Goal: Task Accomplishment & Management: Use online tool/utility

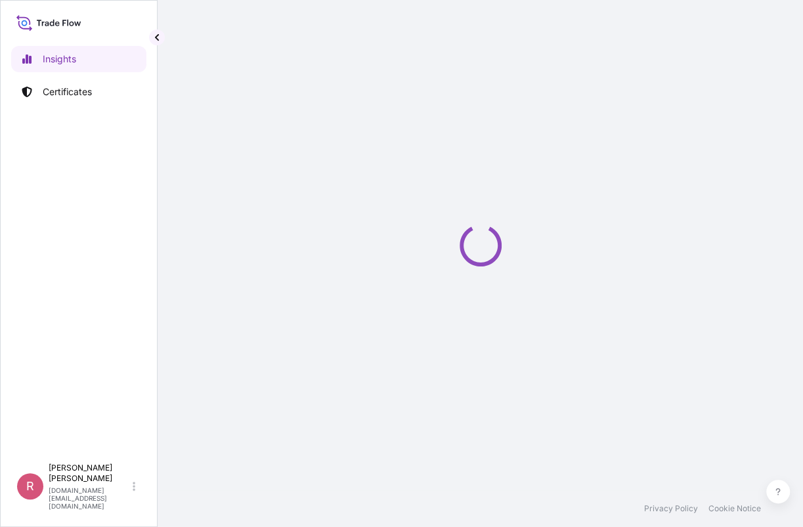
select select "2025"
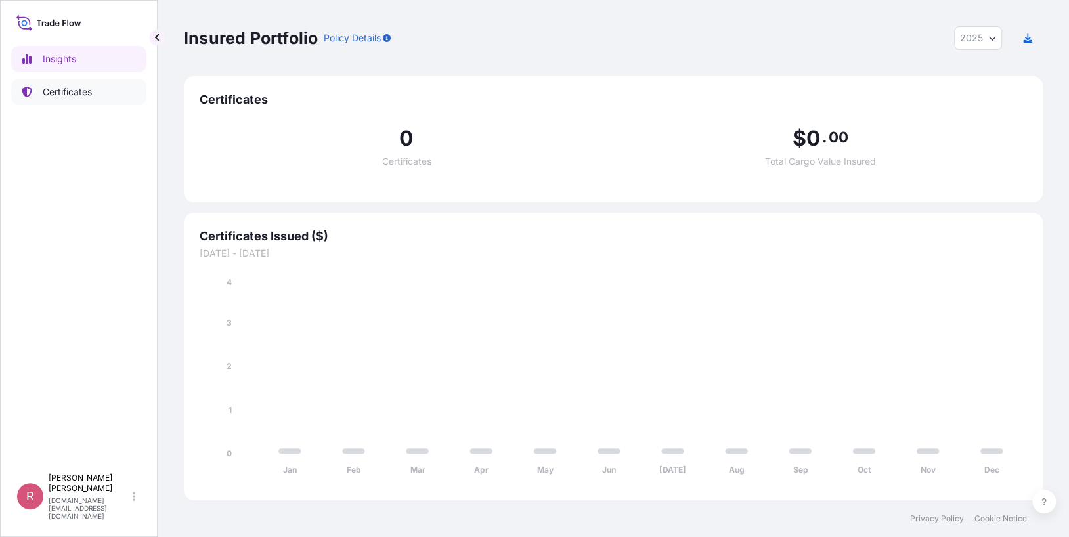
click at [73, 91] on p "Certificates" at bounding box center [67, 91] width 49 height 13
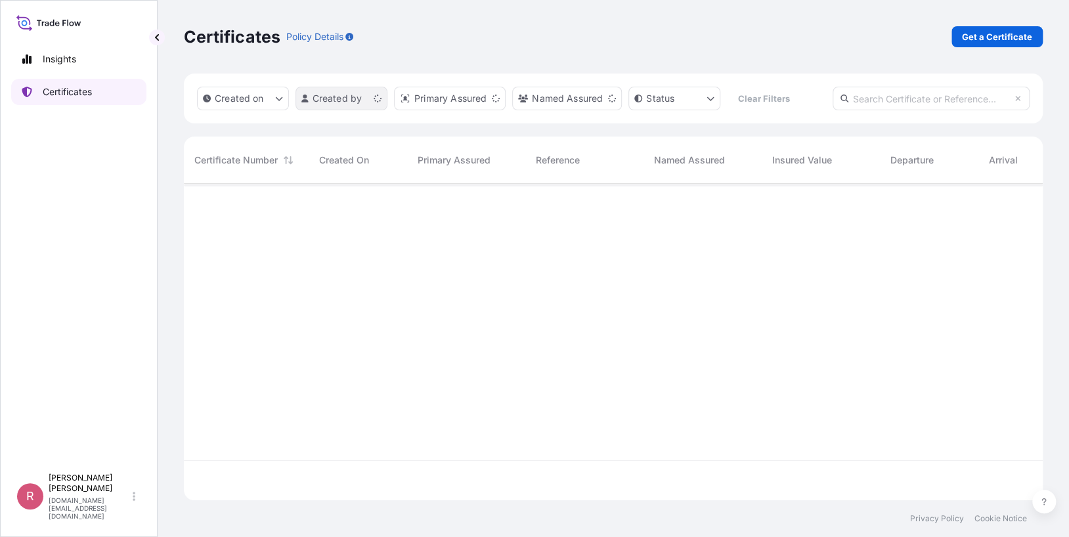
scroll to position [314, 849]
click at [812, 95] on input "text" at bounding box center [931, 99] width 197 height 24
paste input "5013179730"
type input "5013179730"
click at [812, 211] on div at bounding box center [680, 322] width 992 height 276
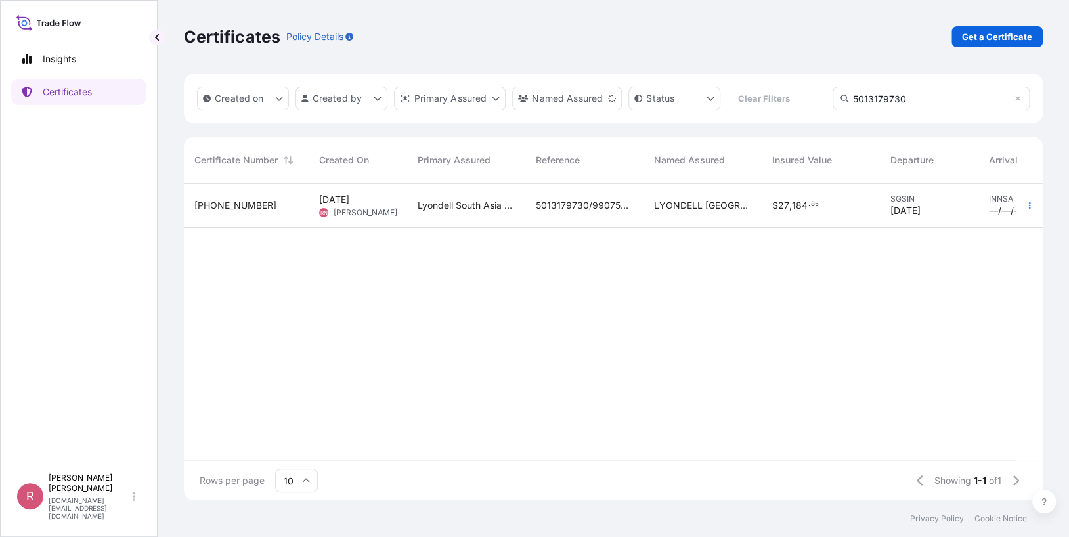
click at [679, 207] on span "LYONDELL SOUTH ASIA PTE. LTD." at bounding box center [702, 205] width 97 height 13
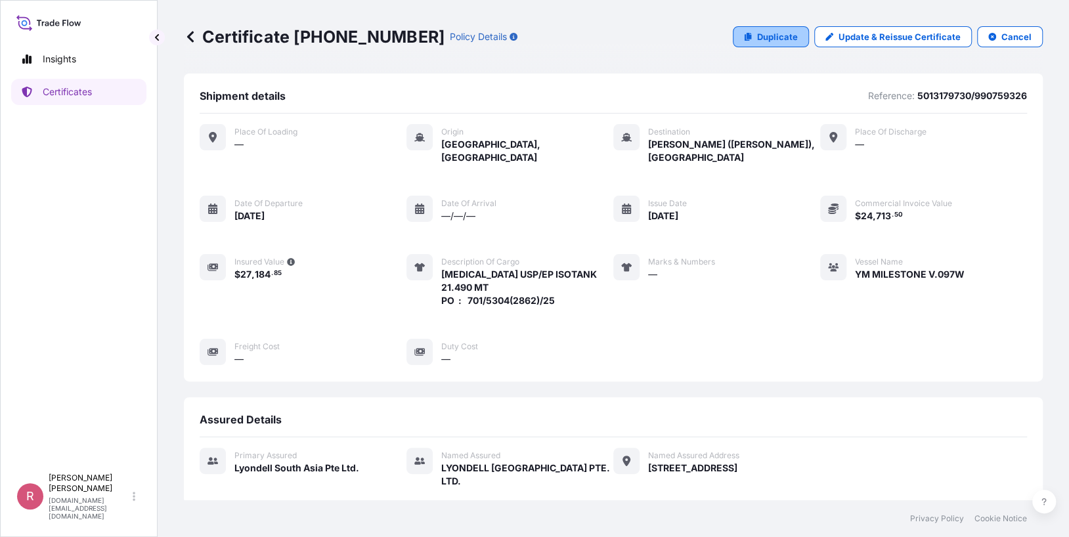
click at [772, 35] on p "Duplicate" at bounding box center [777, 36] width 41 height 13
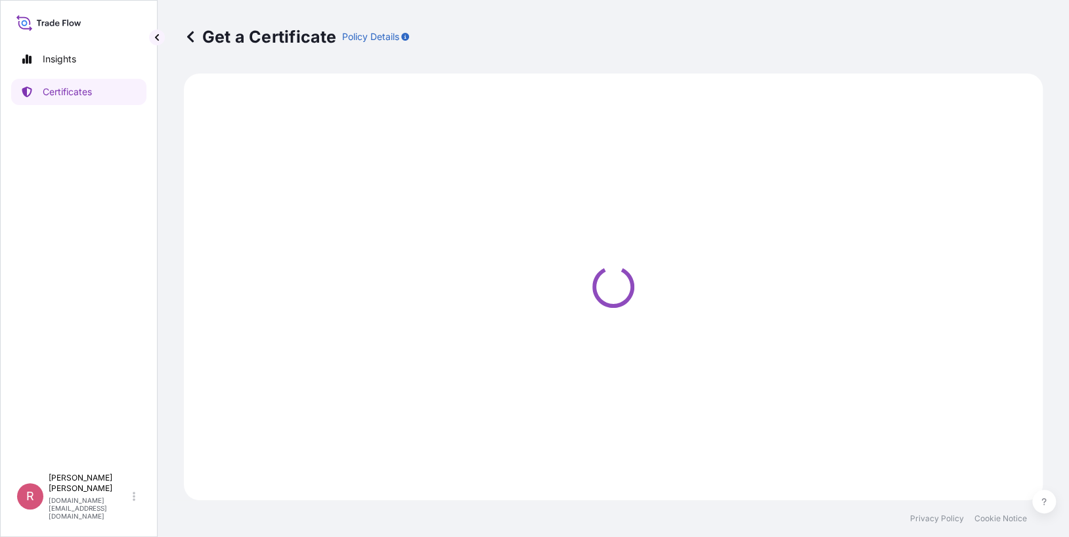
select select "Sea"
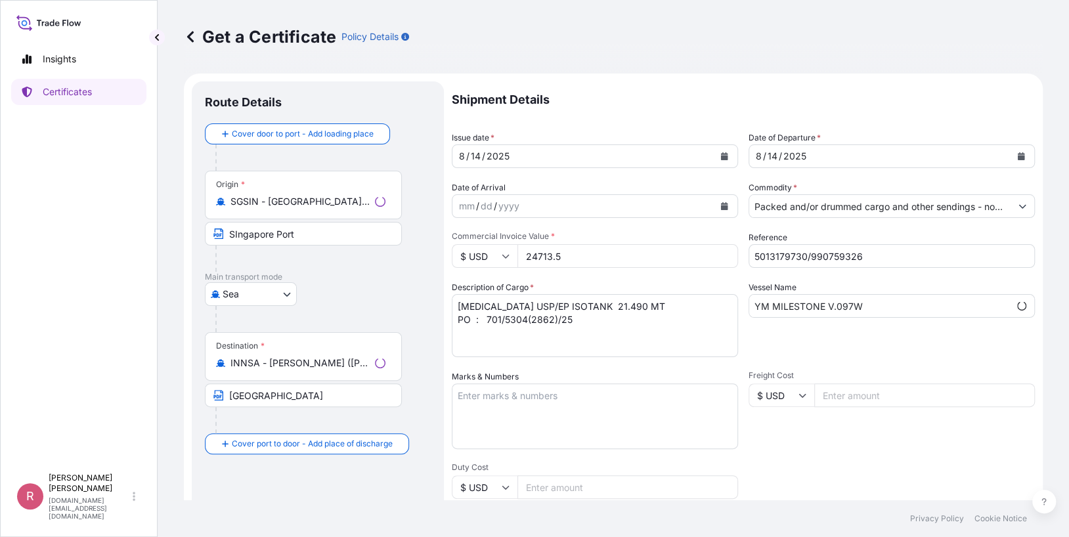
type input "78 Shenton Way#25-01,Singapore 079120"
select select "32022"
type input "78 Shenton Way#25-01,Singapore 079120"
click at [721, 157] on icon "Calendar" at bounding box center [724, 156] width 7 height 8
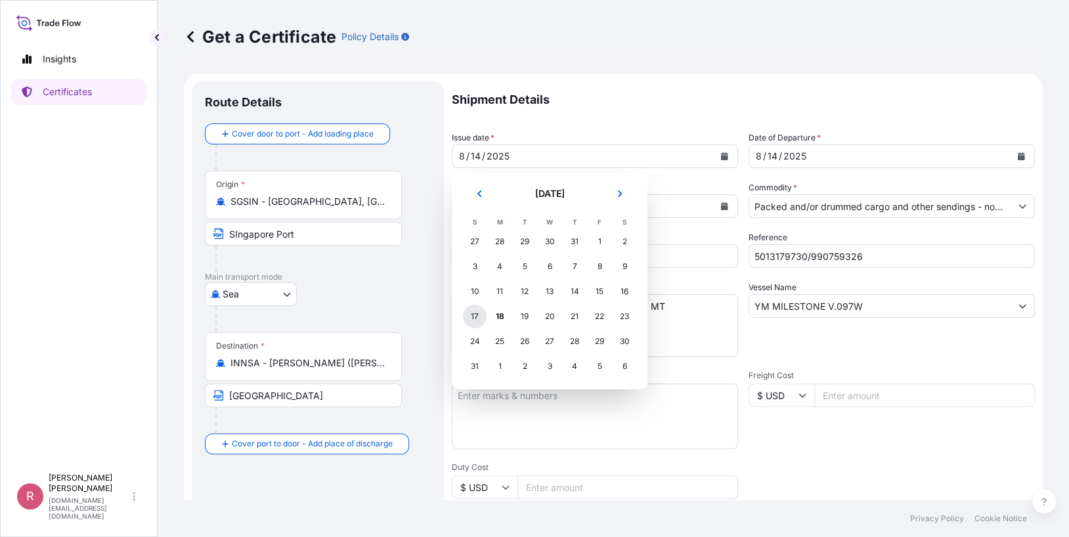
click at [470, 309] on div "17" at bounding box center [475, 317] width 24 height 24
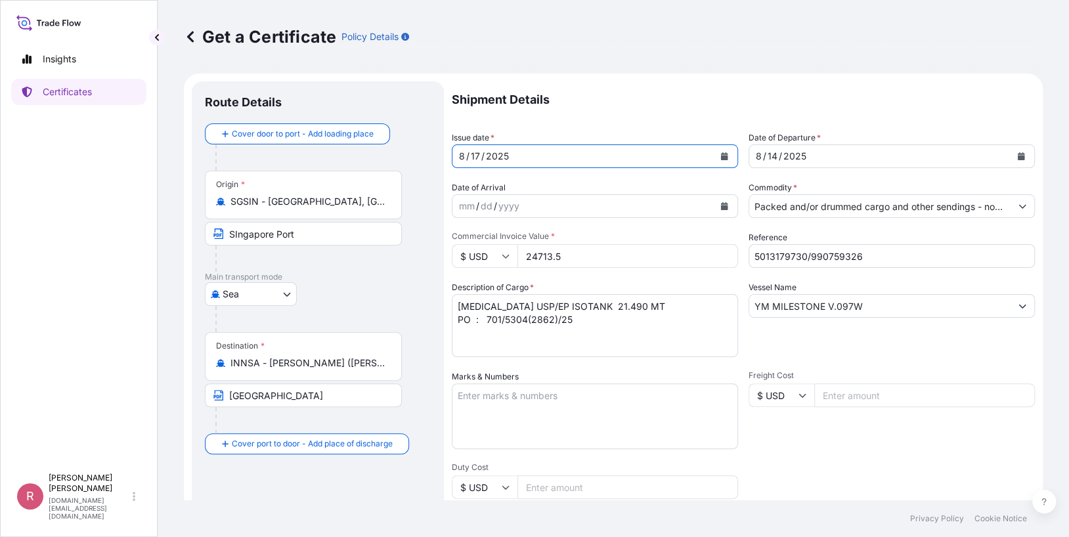
click at [812, 154] on icon "Calendar" at bounding box center [1021, 156] width 8 height 8
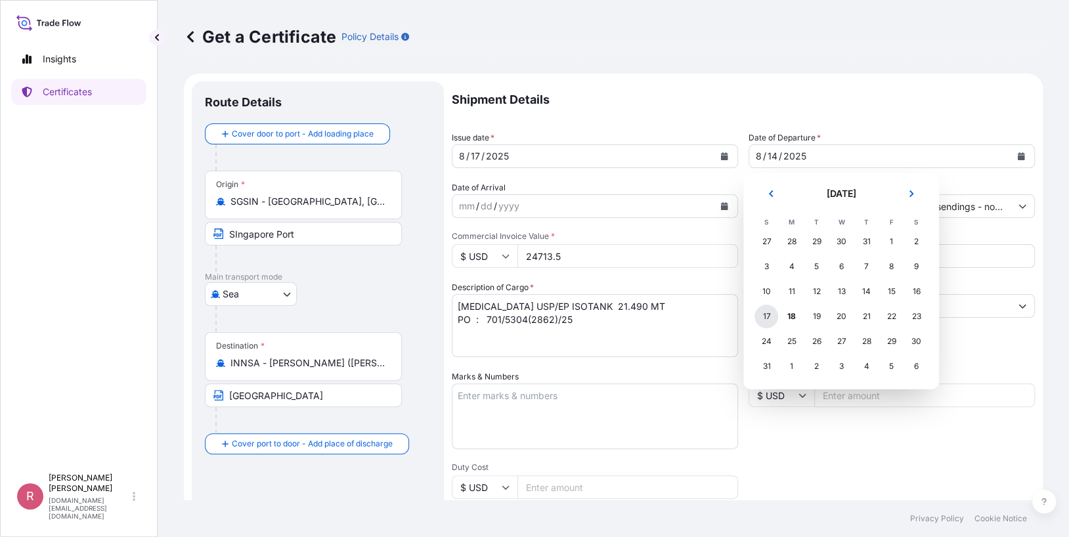
click at [768, 317] on div "17" at bounding box center [767, 317] width 24 height 24
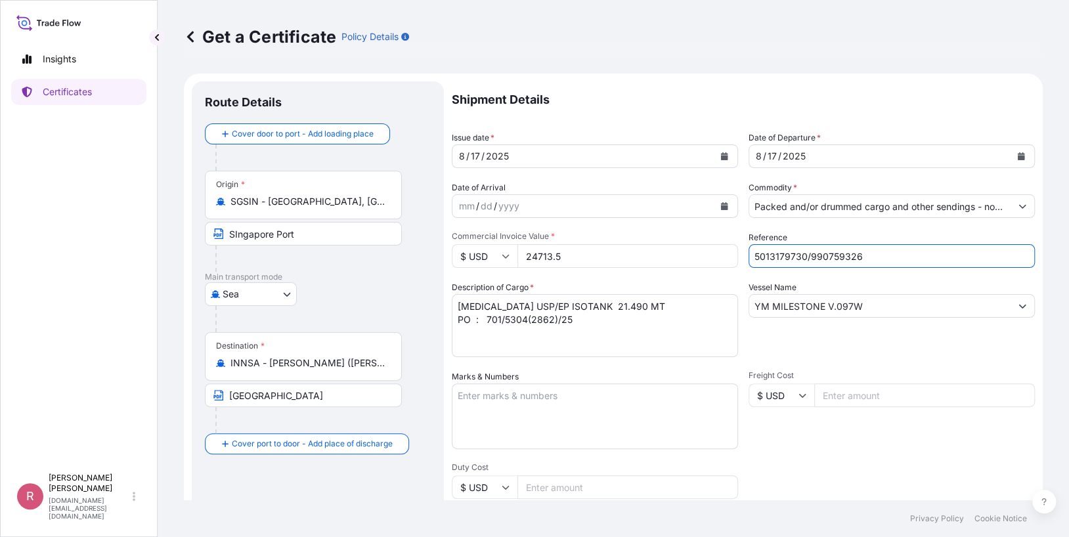
drag, startPoint x: 877, startPoint y: 258, endPoint x: 669, endPoint y: 241, distance: 209.5
click at [669, 241] on div "Shipment Details Issue date * 8 / 17 / 2025 Date of Departure * 8 / 17 / 2025 D…" at bounding box center [743, 394] width 583 height 626
click at [812, 256] on input "Reference" at bounding box center [892, 256] width 286 height 24
paste input "5013185395"
type input "5013185395/"
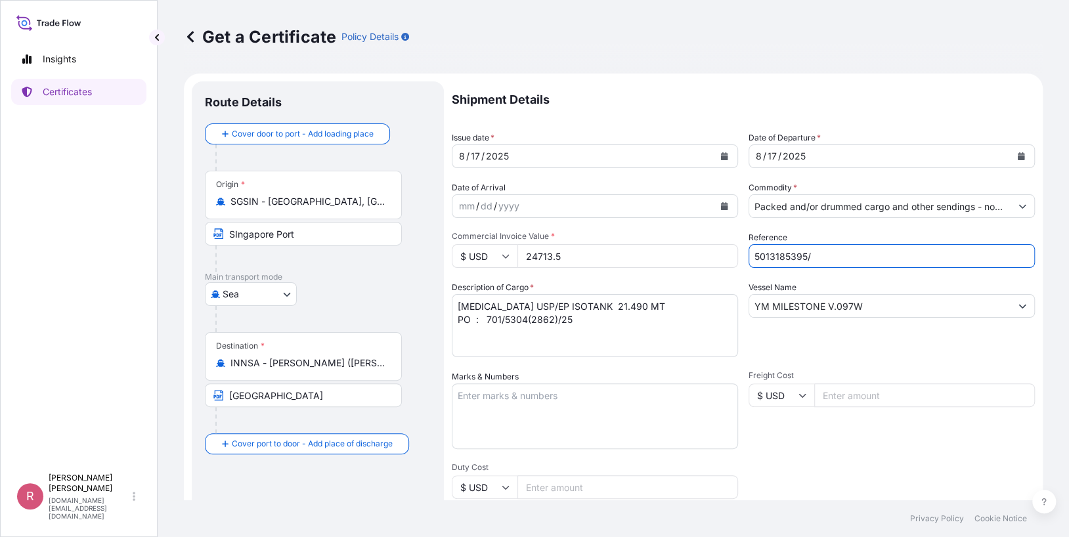
type input "78 Shenton Way#25-01,Singapore 079120"
click at [812, 258] on input "5013185395/" at bounding box center [892, 256] width 286 height 24
paste input "990760446"
type input "5013185395/990760446"
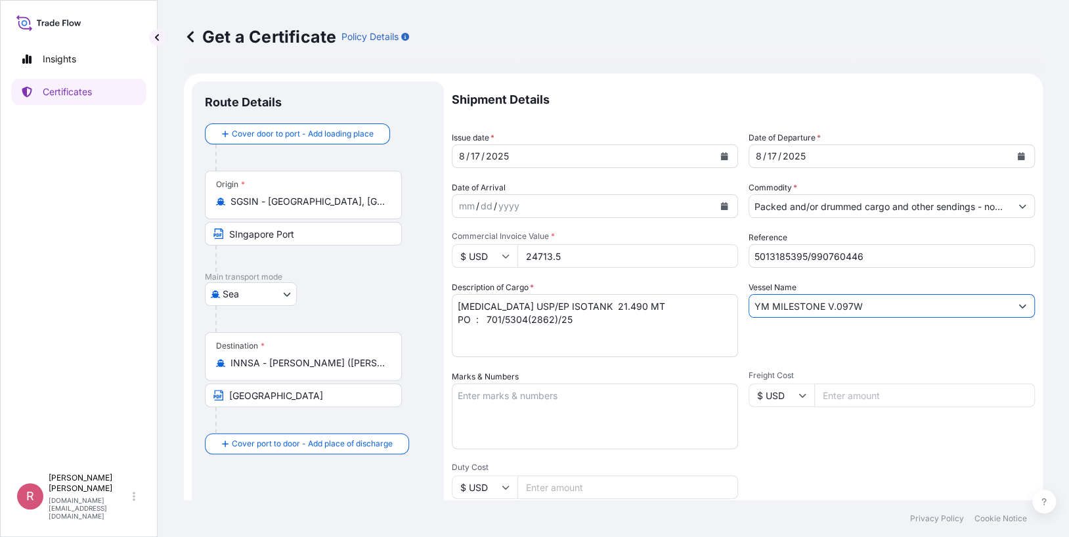
drag, startPoint x: 873, startPoint y: 307, endPoint x: 711, endPoint y: 302, distance: 162.9
click at [711, 302] on div "Shipment Details Issue date * 8 / 17 / 2025 Date of Departure * 8 / 17 / 2025 D…" at bounding box center [743, 394] width 583 height 626
click at [809, 306] on input "Vessel Name" at bounding box center [879, 306] width 261 height 24
paste input "TS KEELUNG V.25005W"
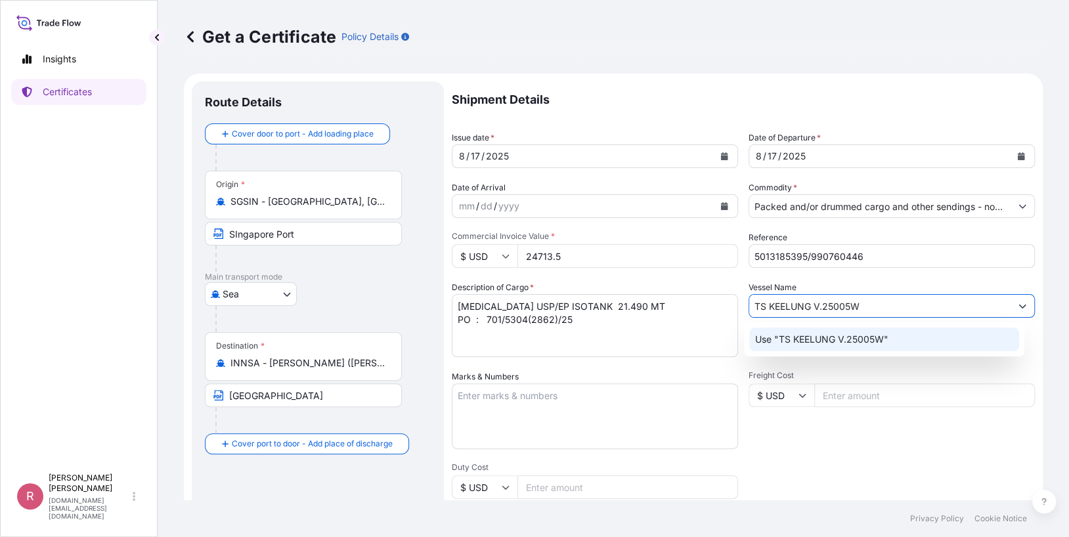
click at [812, 338] on p "Use "TS KEELUNG V.25005W"" at bounding box center [821, 339] width 133 height 13
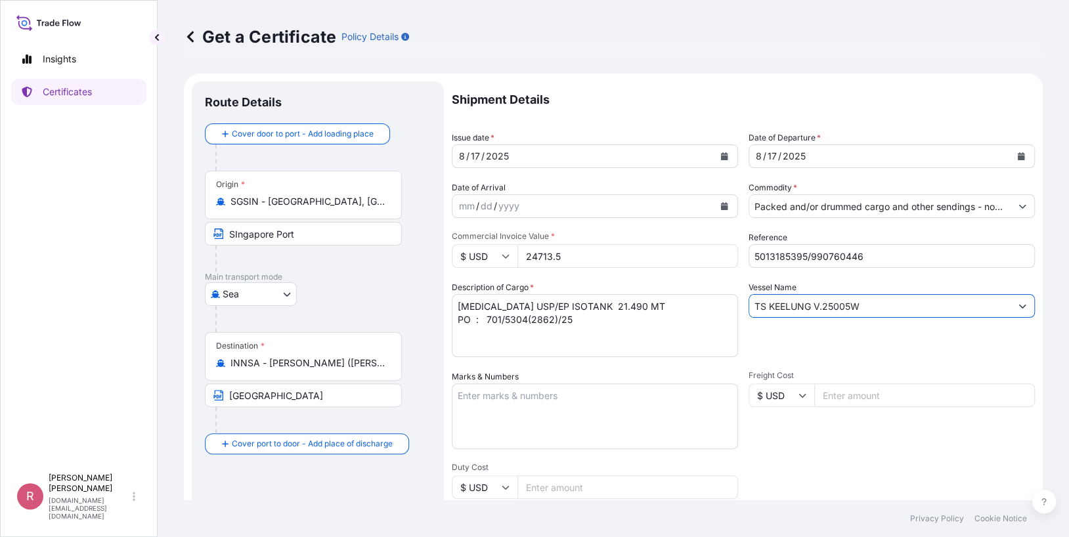
type input "TS KEELUNG V.25005W"
type input "78 Shenton Way#25-01,Singapore 079120"
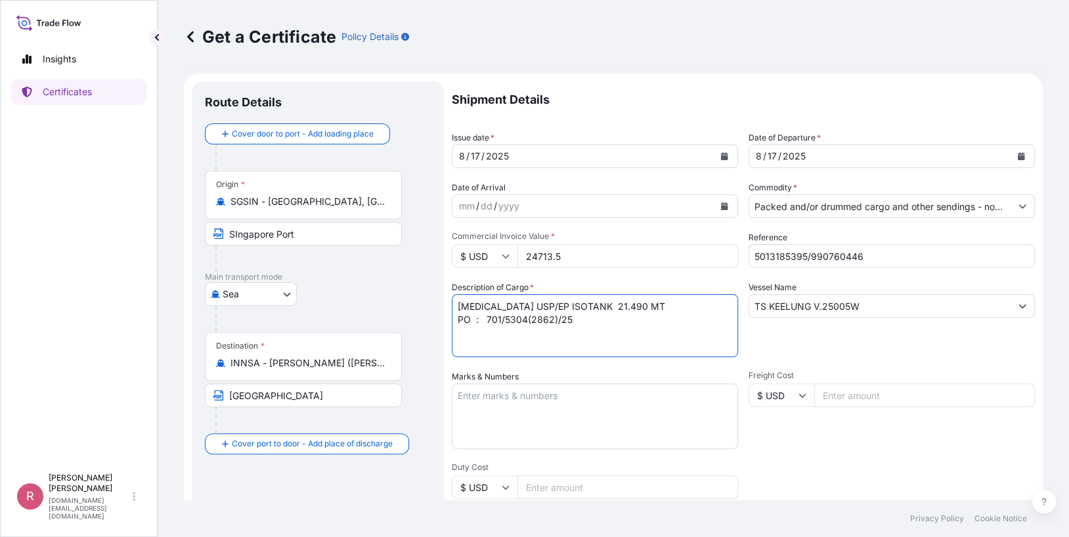
click at [653, 308] on textarea "PROPYLENE GLYCOL USP/EP ISOTANK 21.490 MT PO : 701/5304(2862)/25" at bounding box center [595, 325] width 286 height 63
drag, startPoint x: 573, startPoint y: 319, endPoint x: 490, endPoint y: 320, distance: 83.4
click at [490, 320] on textarea "PROPYLENE GLYCOL USP/EP ISOTANK 21.490 MT PO : 701/5304(2862)/25" at bounding box center [595, 325] width 286 height 63
paste textarea "701/5309"
click at [492, 319] on textarea "PROPYLENE GLYCOL USP/EP ISOTANK 21.490 MT PO : 701/5304(2862)/25" at bounding box center [595, 325] width 286 height 63
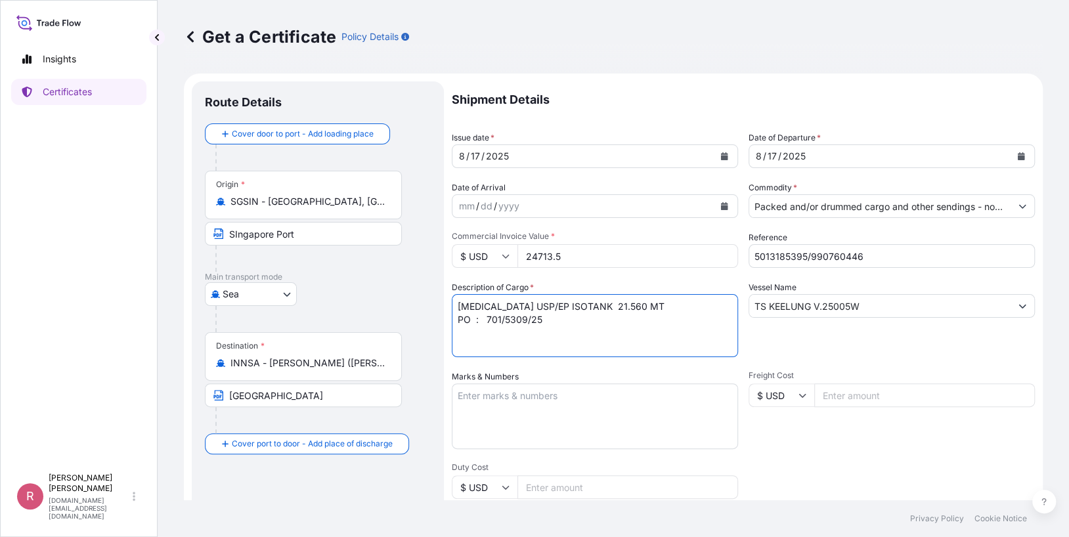
type textarea "PROPYLENE GLYCOL USP/EP ISOTANK 21.560 MT PO : 701/5309/25"
click at [583, 262] on input "24713.5" at bounding box center [627, 256] width 221 height 24
drag, startPoint x: 582, startPoint y: 260, endPoint x: 416, endPoint y: 244, distance: 167.0
click at [416, 244] on form "Route Details Cover door to port - Add loading place Place of loading Road / In…" at bounding box center [613, 413] width 859 height 678
drag, startPoint x: 574, startPoint y: 258, endPoint x: 477, endPoint y: 253, distance: 97.3
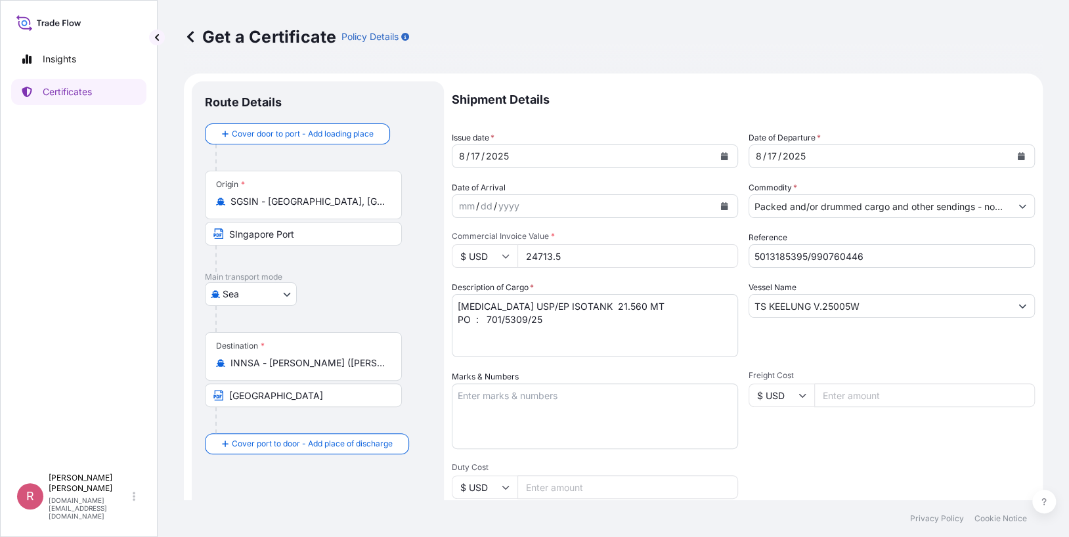
click at [477, 253] on div "$ USD 24713.5" at bounding box center [595, 256] width 286 height 24
paste input "362.80"
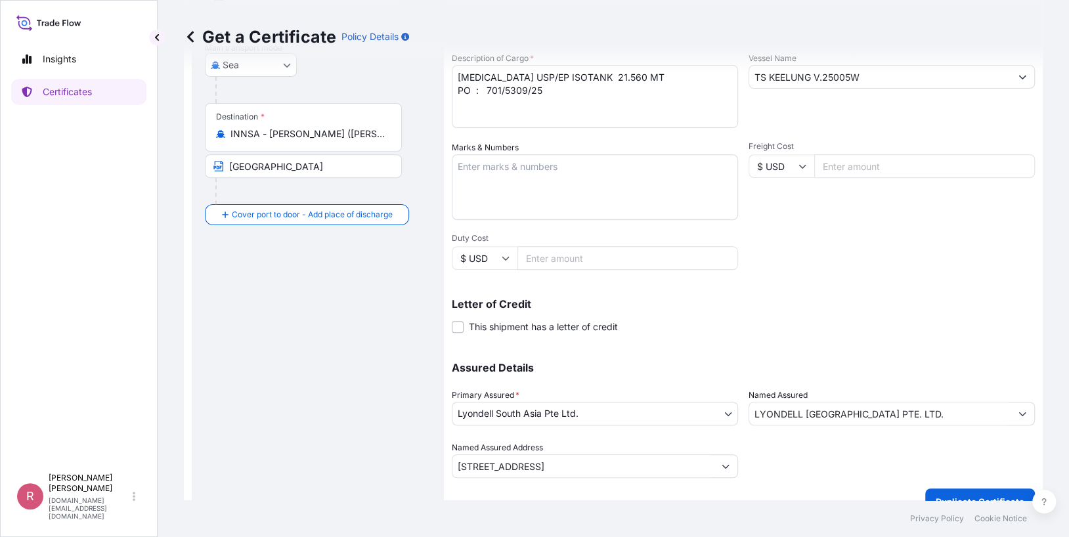
scroll to position [252, 0]
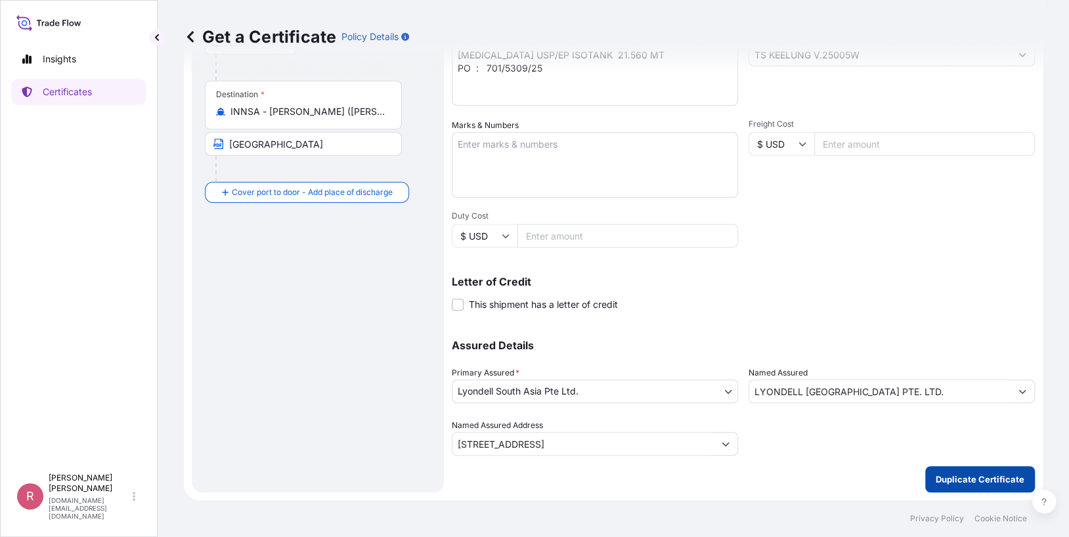
type input "24362.80"
click at [812, 478] on p "Duplicate Certificate" at bounding box center [980, 479] width 89 height 13
type input "78 Shenton Way#25-01,Singapore 079120"
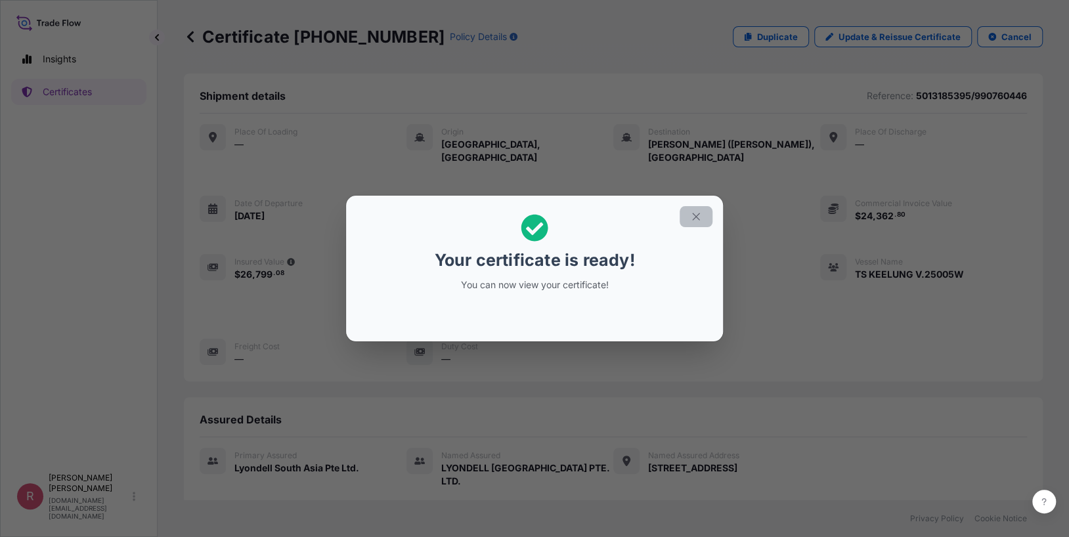
click at [701, 213] on icon "button" at bounding box center [696, 217] width 12 height 12
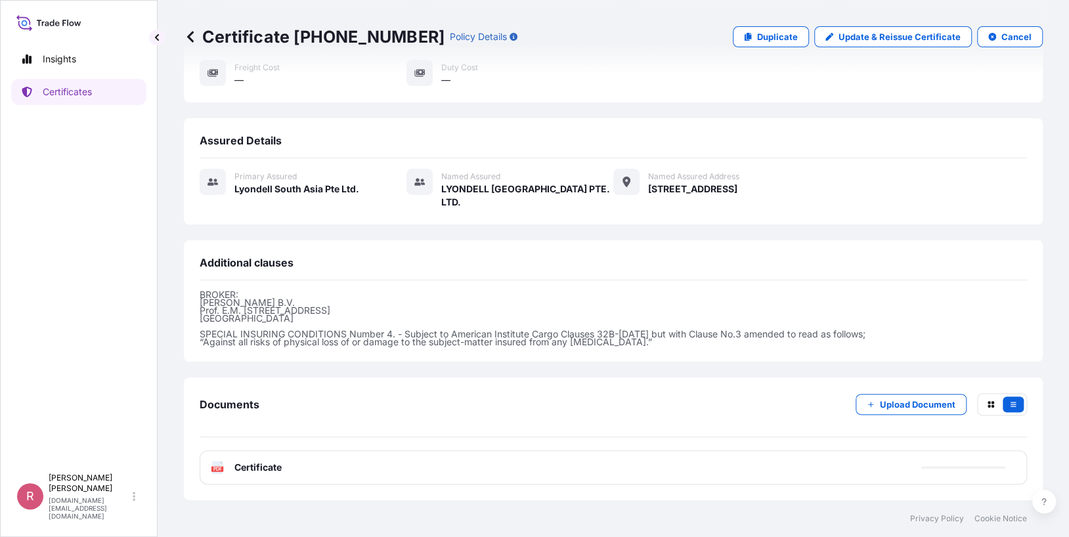
scroll to position [291, 0]
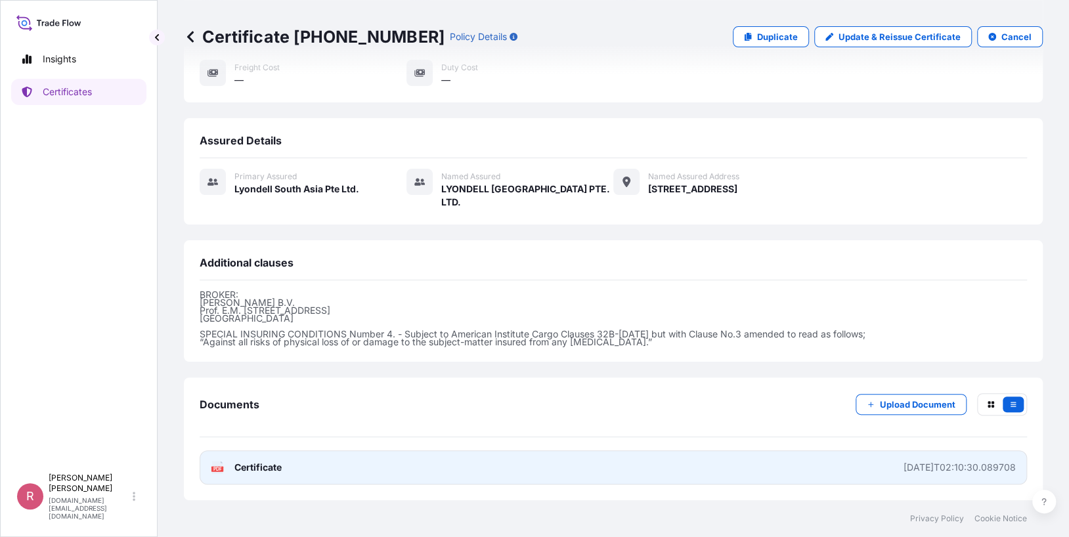
click at [226, 466] on div "PDF Certificate" at bounding box center [246, 467] width 71 height 13
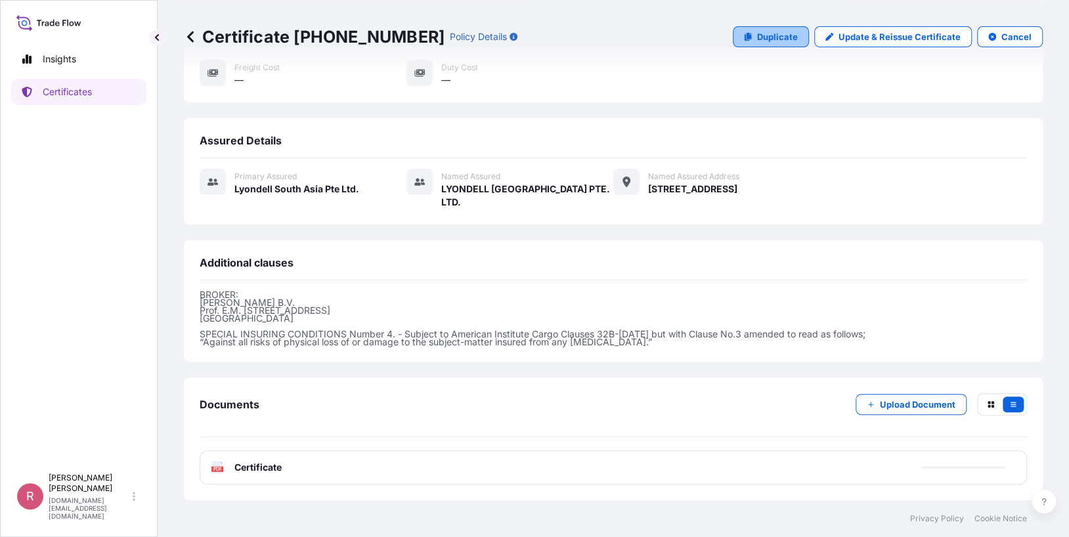
click at [763, 37] on p "Duplicate" at bounding box center [777, 36] width 41 height 13
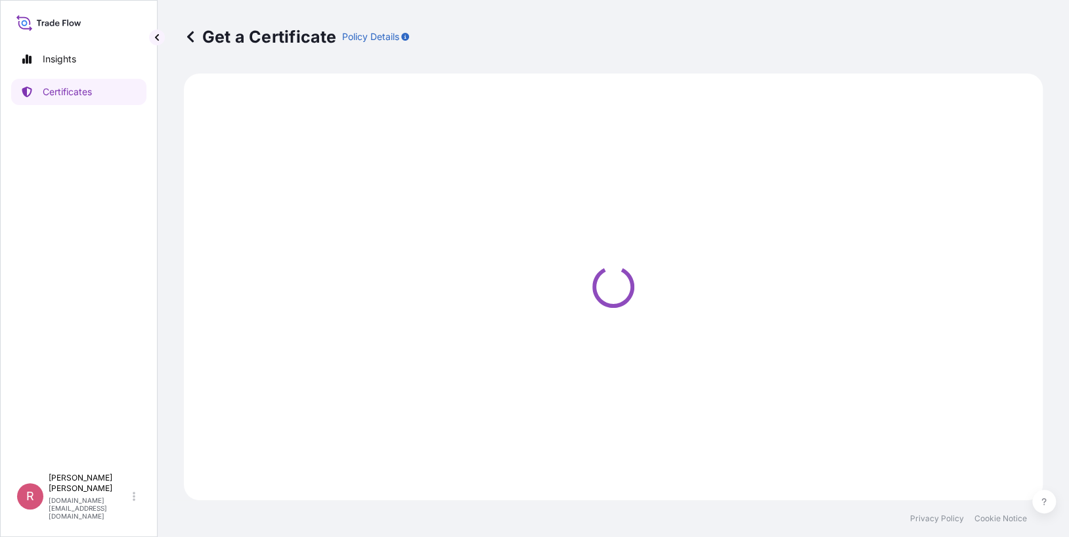
select select "Sea"
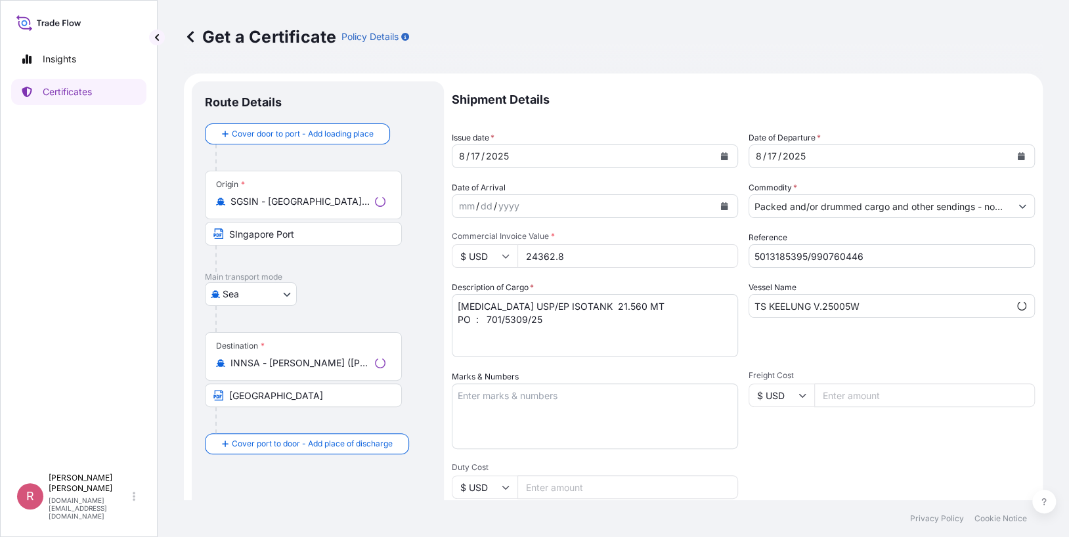
type input "78 Shenton Way#25-01,Singapore 079120"
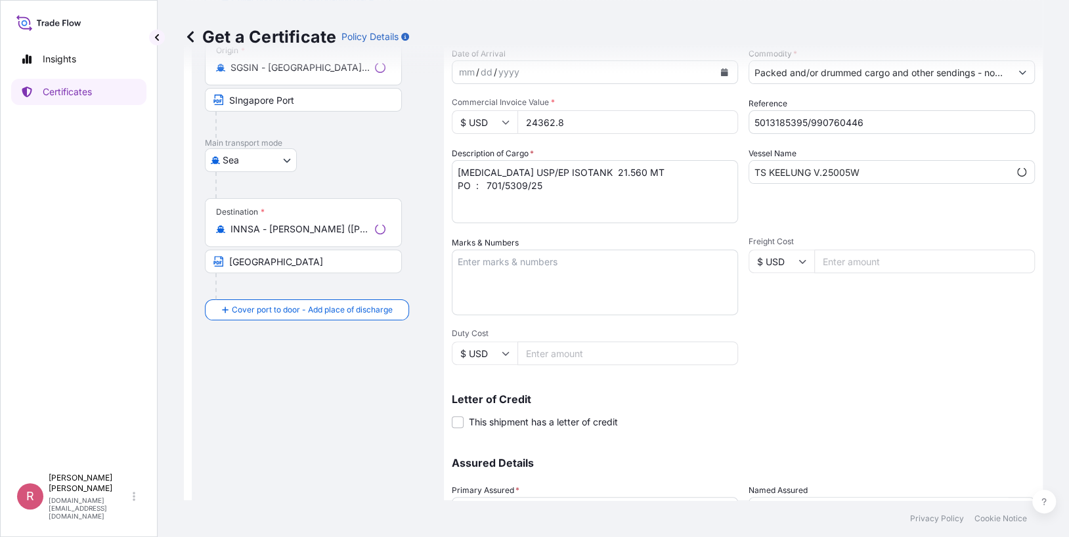
select select "32022"
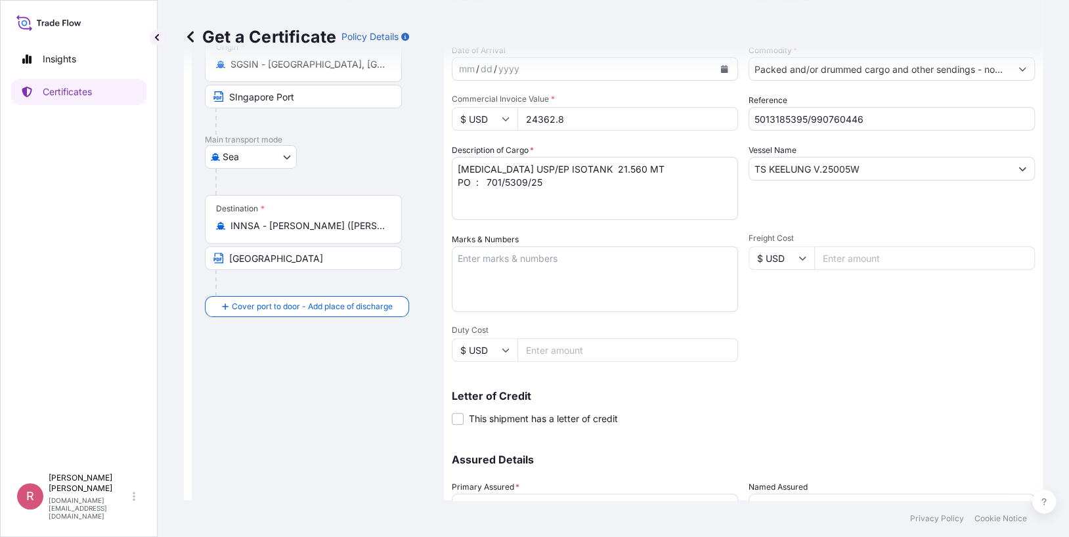
scroll to position [153, 0]
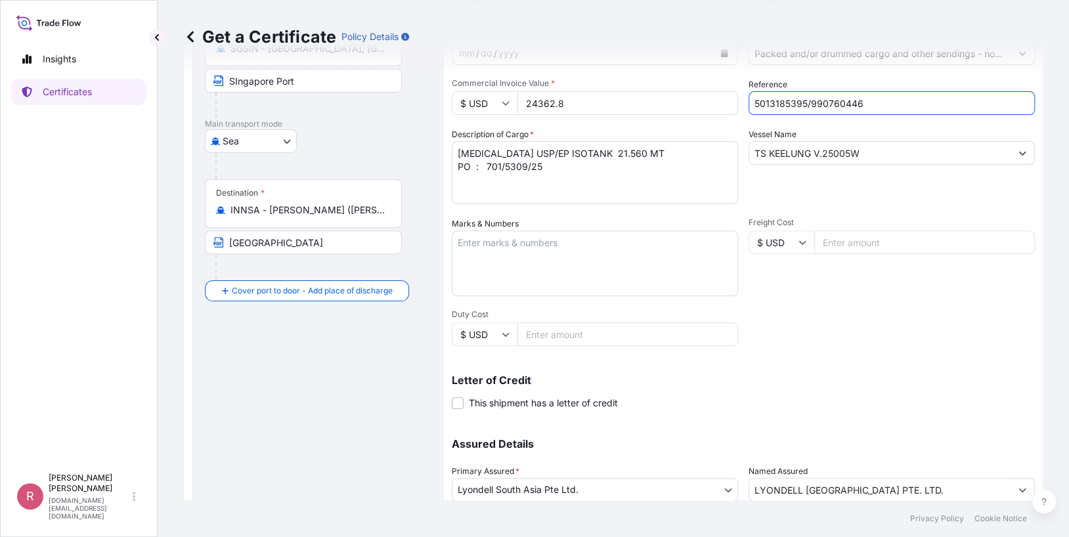
drag, startPoint x: 870, startPoint y: 105, endPoint x: 678, endPoint y: 109, distance: 191.8
click at [678, 109] on div "Shipment Details Issue date * 8 / 17 / 2025 Date of Departure * 8 / 17 / 2025 D…" at bounding box center [743, 241] width 583 height 626
click at [812, 104] on input "Reference" at bounding box center [892, 103] width 286 height 24
paste input "5013185394"
paste input "990760449"
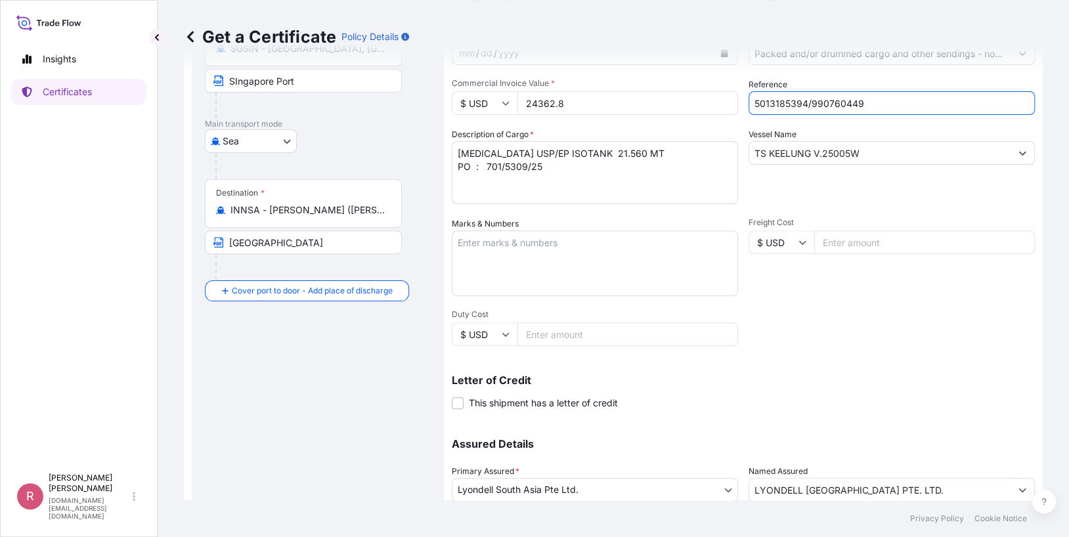
type input "5013185394/990760449"
click at [546, 169] on textarea "PROPYLENE GLYCOL USP/EP ISOTANK 21.560 MT PO : 701/5309/25" at bounding box center [595, 172] width 286 height 63
paste textarea "701/5308/25"
type textarea "PROPYLENE GLYCOL USP/EP ISOTANK 21.490 MT PO : 701/5308/25"
click at [600, 101] on input "24362.8" at bounding box center [627, 103] width 221 height 24
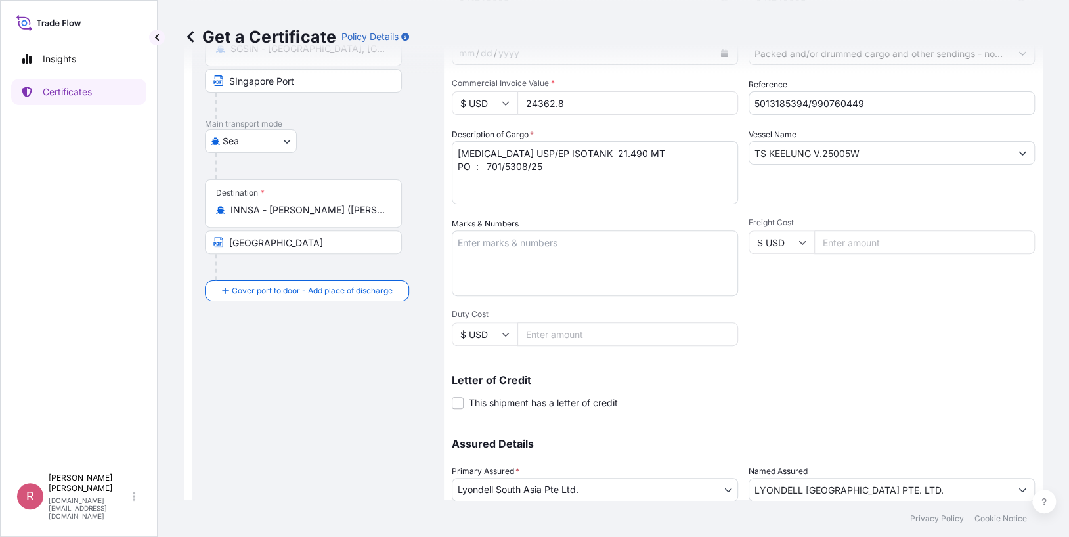
click at [594, 104] on input "24362.8" at bounding box center [627, 103] width 221 height 24
drag, startPoint x: 586, startPoint y: 102, endPoint x: 464, endPoint y: 88, distance: 123.0
click at [464, 88] on div "Commercial Invoice Value * $ USD 24362.8" at bounding box center [595, 96] width 286 height 37
paste input "283.70"
type input "24283.70"
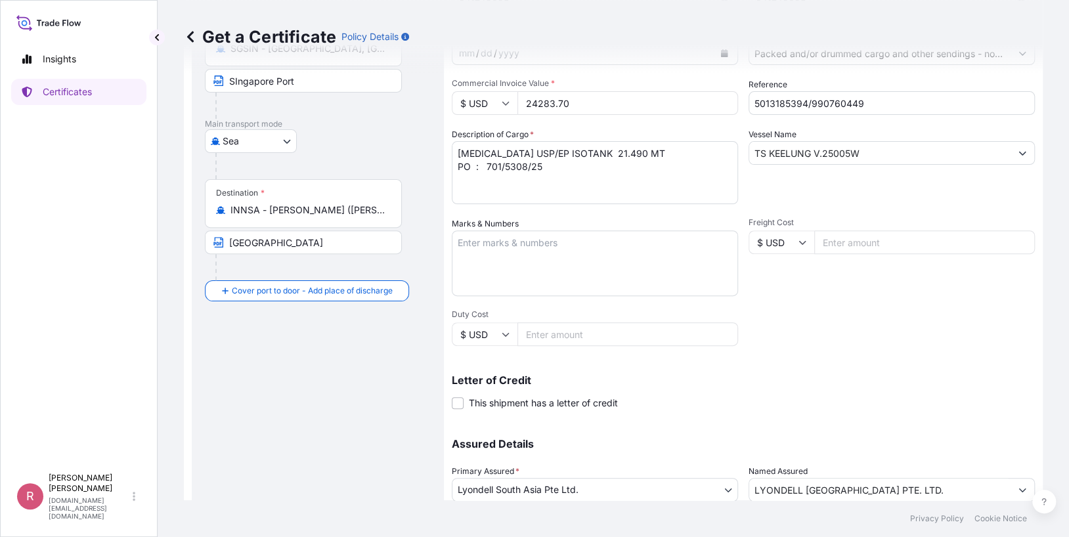
type input "78 Shenton Way#25-01,Singapore 079120"
type input "24283.70"
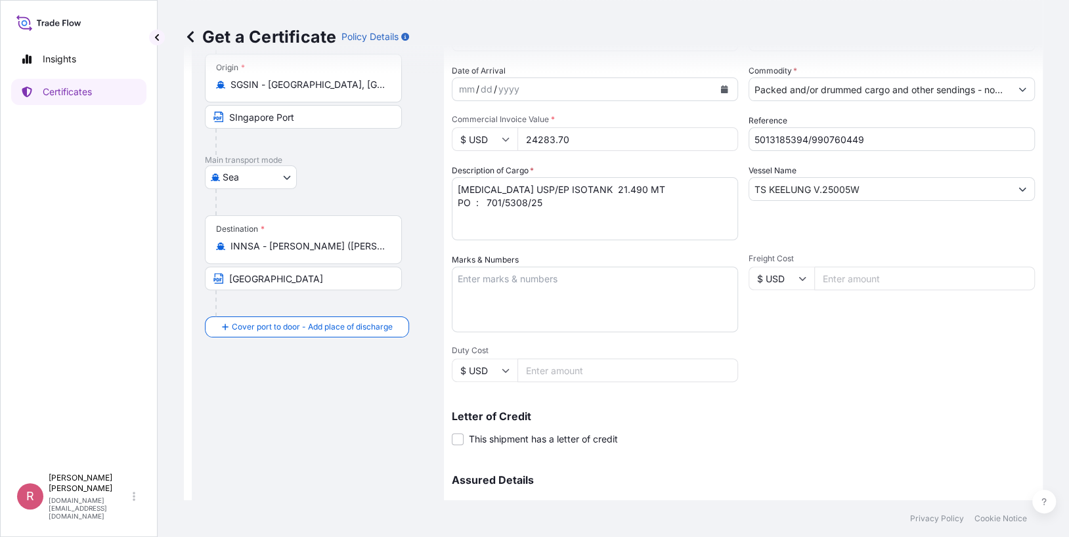
scroll to position [99, 0]
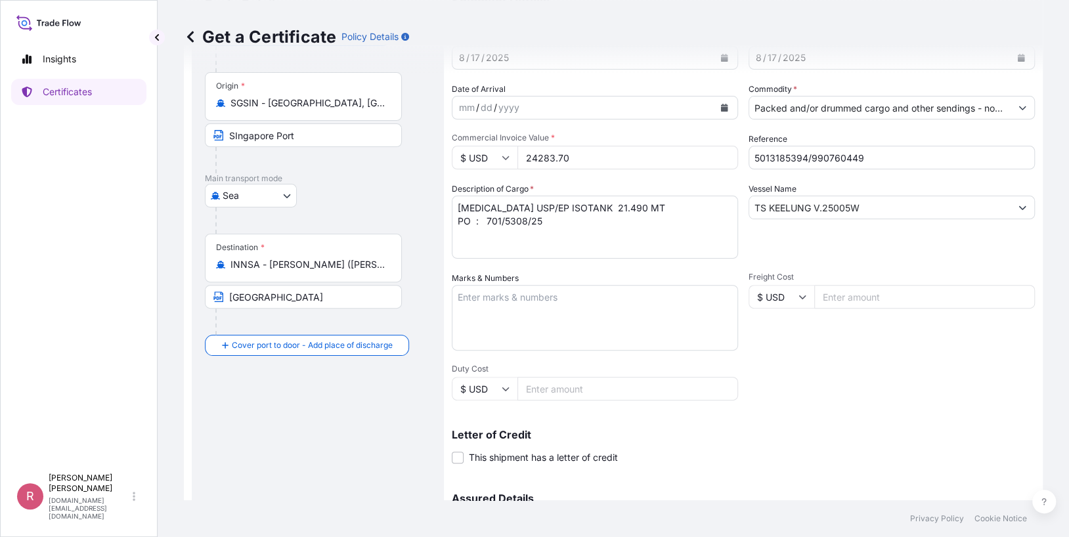
click at [693, 428] on div "Letter of Credit This shipment has a letter of credit Letter of credit * Letter…" at bounding box center [743, 439] width 583 height 51
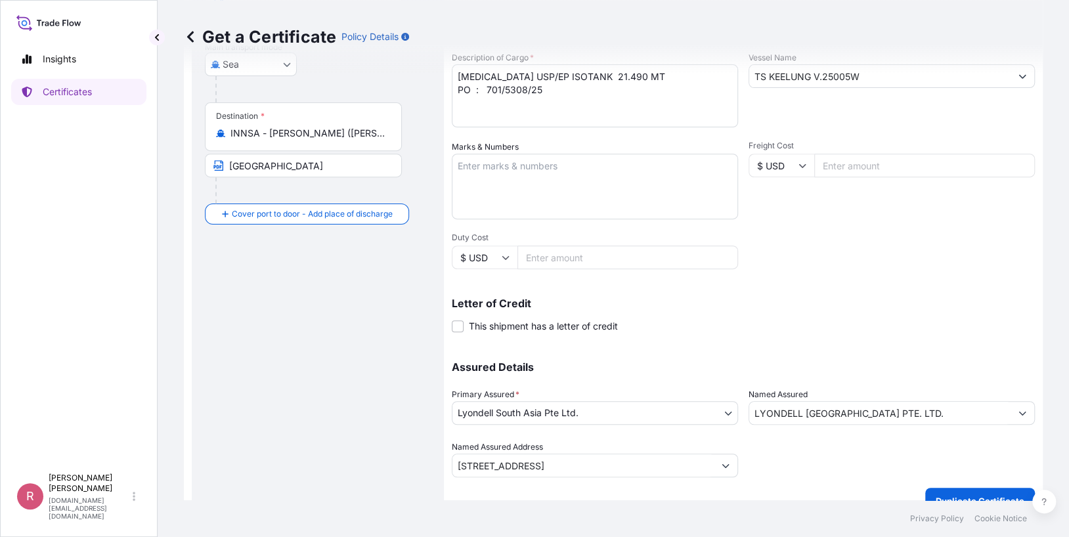
scroll to position [252, 0]
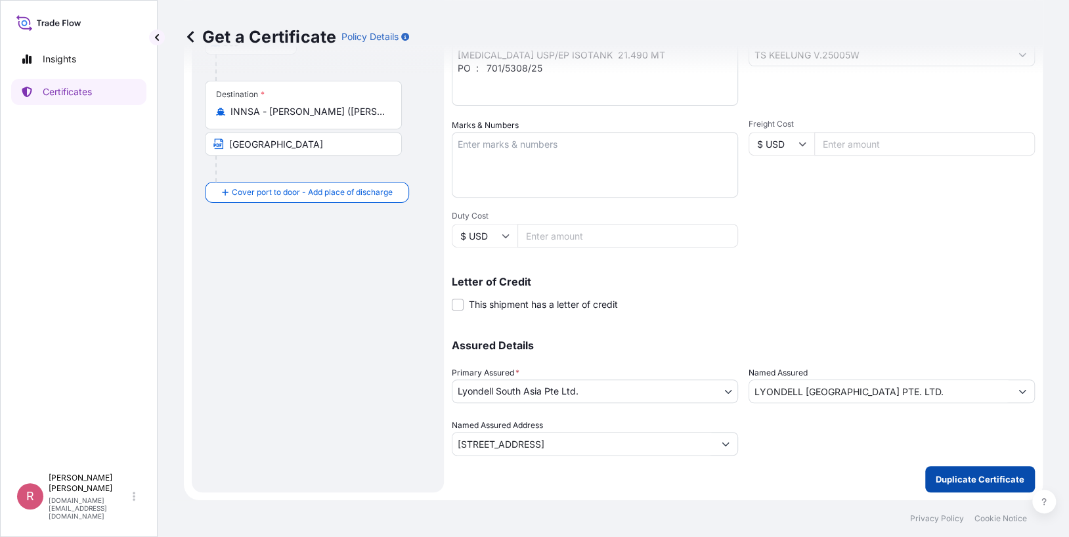
click at [812, 480] on p "Duplicate Certificate" at bounding box center [980, 479] width 89 height 13
type input "78 Shenton Way#25-01,Singapore 079120"
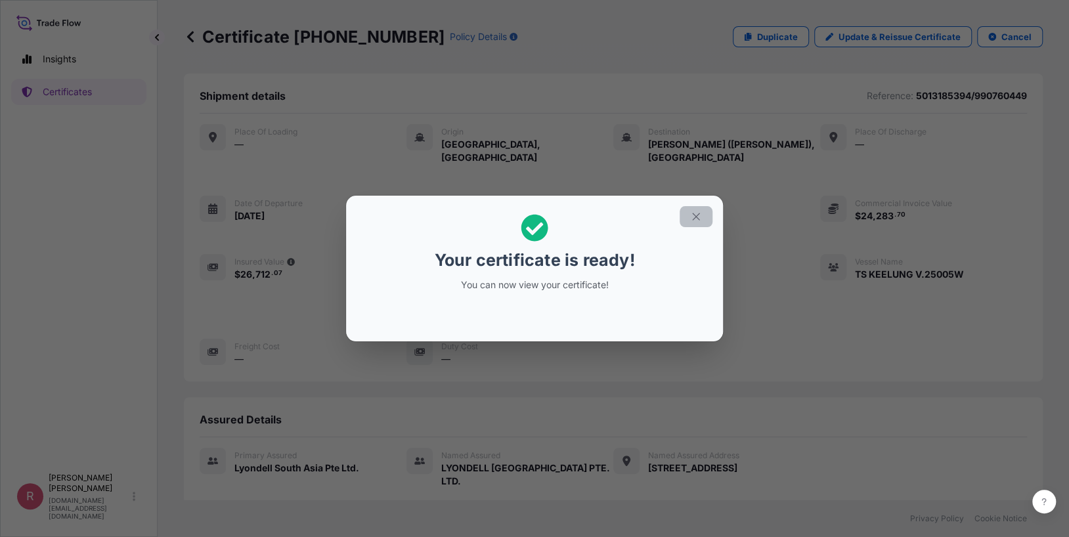
click at [700, 217] on icon "button" at bounding box center [696, 217] width 12 height 12
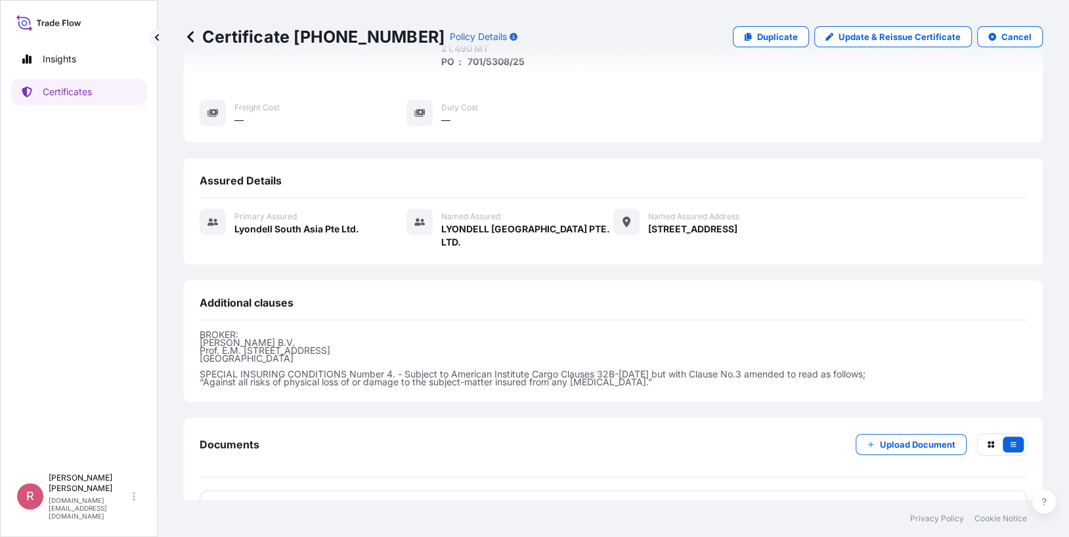
scroll to position [291, 0]
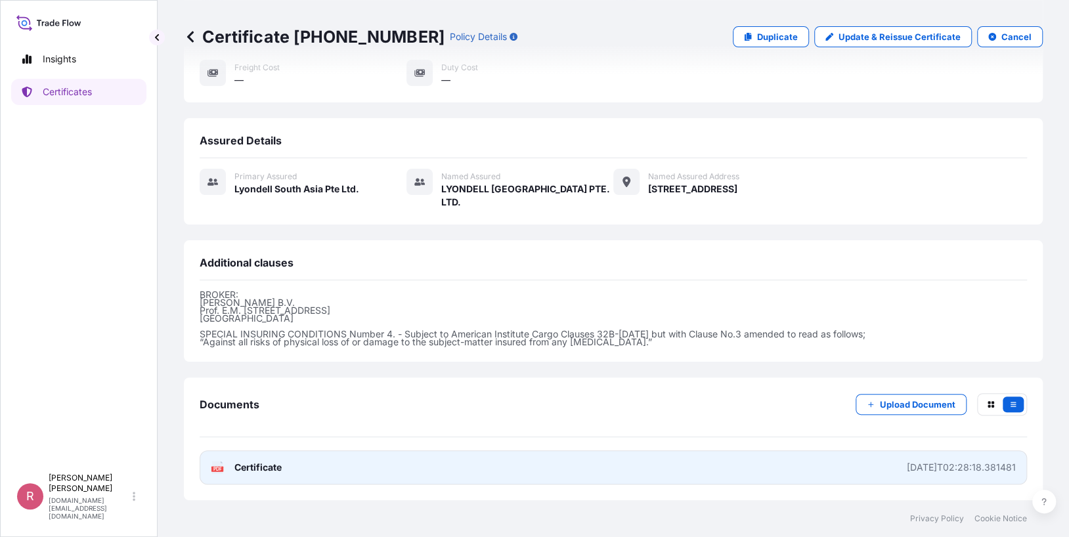
click at [253, 469] on span "Certificate" at bounding box center [257, 467] width 47 height 13
